Goal: Task Accomplishment & Management: Check status

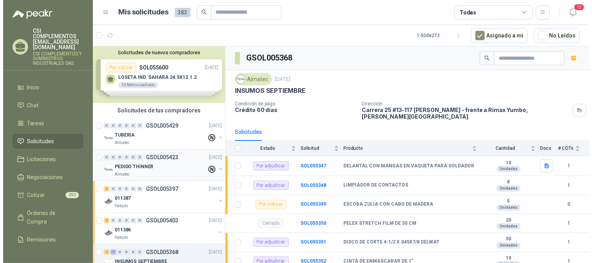
scroll to position [11, 0]
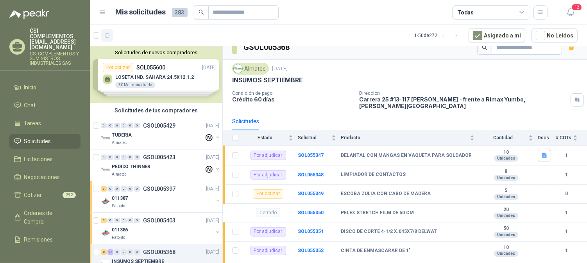
click at [107, 38] on icon "button" at bounding box center [107, 35] width 7 height 7
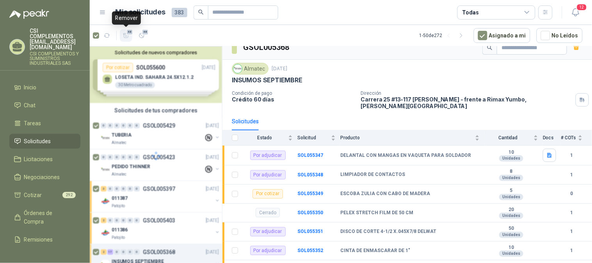
click at [128, 33] on span "48" at bounding box center [129, 32] width 7 height 6
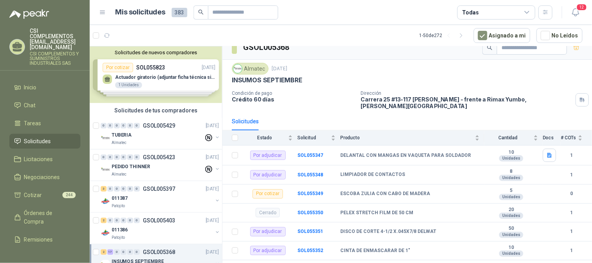
click at [46, 137] on span "Solicitudes" at bounding box center [37, 141] width 27 height 9
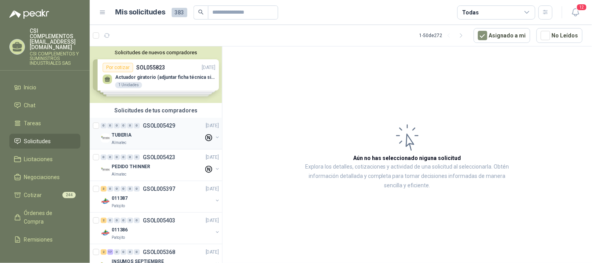
click at [133, 127] on div "0 0 0 0 0 0" at bounding box center [120, 125] width 39 height 5
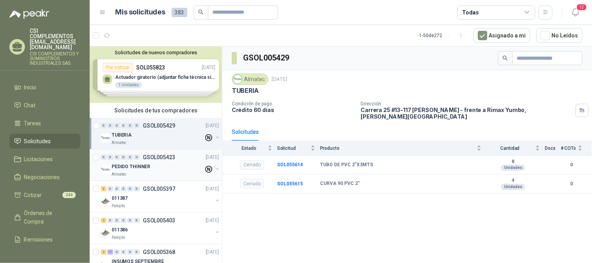
click at [155, 169] on div "PEDIDO THINNER" at bounding box center [158, 166] width 92 height 9
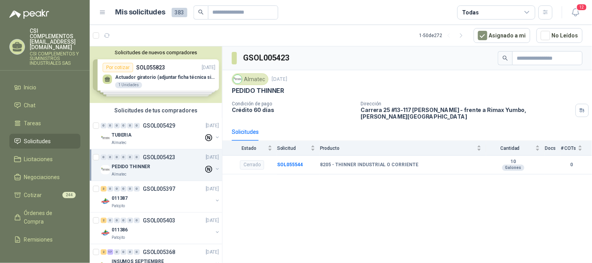
scroll to position [43, 0]
